Goal: Check status

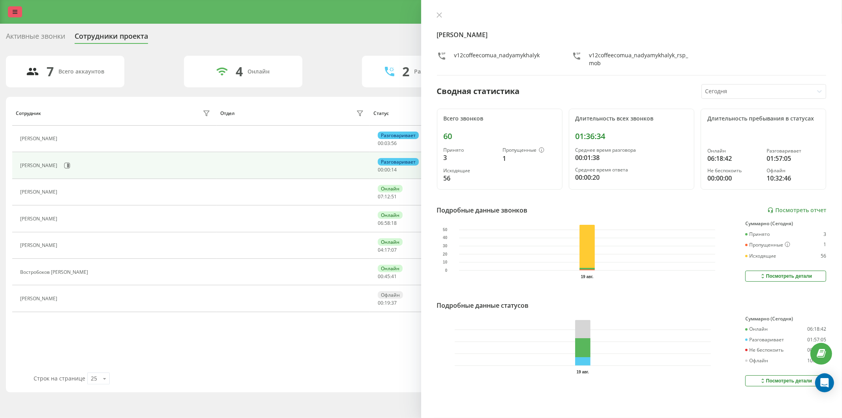
click at [12, 13] on link at bounding box center [15, 11] width 14 height 11
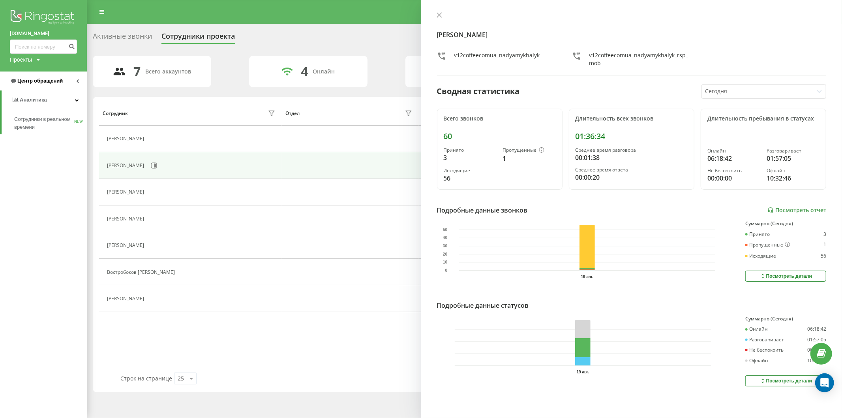
click at [32, 77] on span "Центр обращений" at bounding box center [36, 81] width 53 height 8
click at [47, 135] on span "Отчет о пропущенных необработанных звонках" at bounding box center [48, 133] width 69 height 16
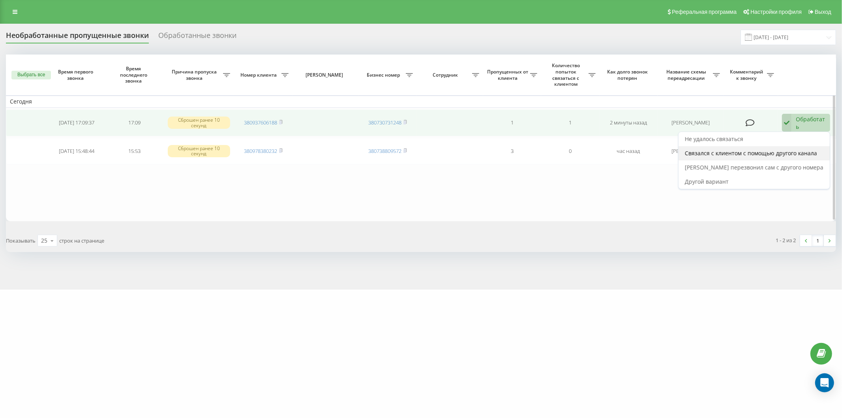
click at [770, 156] on span "Связался с клиентом с помощью другого канала" at bounding box center [751, 153] width 132 height 8
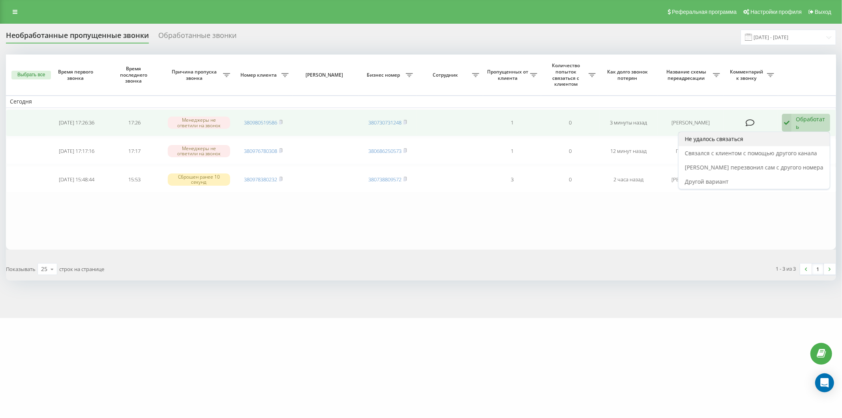
click at [728, 141] on span "Не удалось связаться" at bounding box center [714, 139] width 58 height 8
